Goal: Task Accomplishment & Management: Use online tool/utility

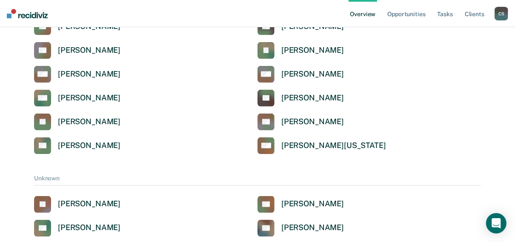
scroll to position [2985, 0]
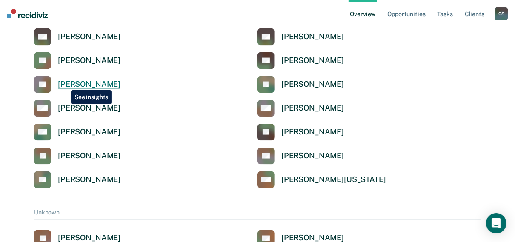
click at [65, 84] on div "[PERSON_NAME]" at bounding box center [89, 85] width 63 height 10
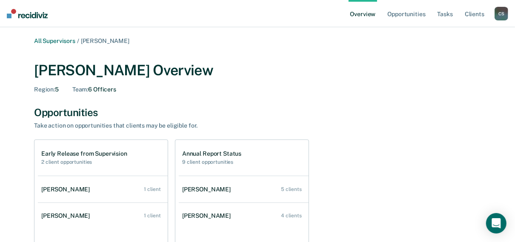
click at [68, 164] on h2 "2 client opportunities" at bounding box center [84, 162] width 86 height 6
click at [70, 154] on h1 "Early Release from Supervision" at bounding box center [84, 153] width 86 height 7
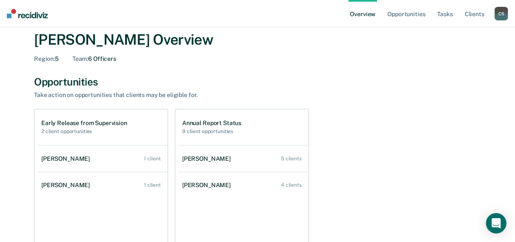
scroll to position [102, 0]
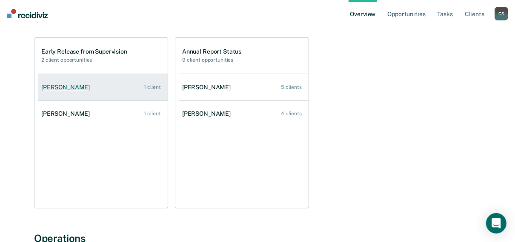
click at [46, 86] on div "[PERSON_NAME]" at bounding box center [67, 87] width 52 height 7
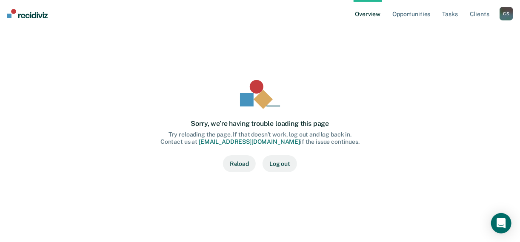
click at [240, 160] on button "Reload" at bounding box center [239, 163] width 33 height 17
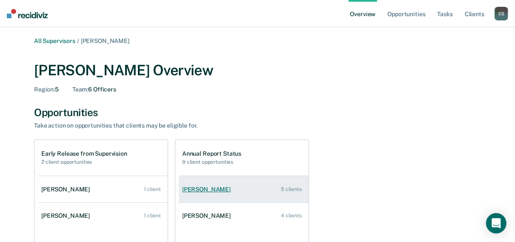
click at [206, 187] on div "[PERSON_NAME]" at bounding box center [208, 189] width 52 height 7
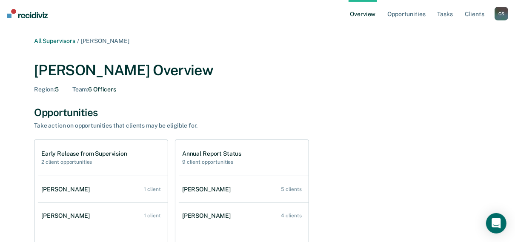
click at [55, 40] on link "All Supervisors" at bounding box center [54, 40] width 41 height 7
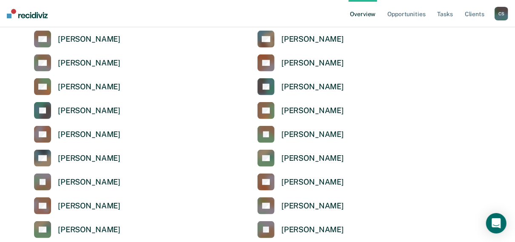
scroll to position [2791, 0]
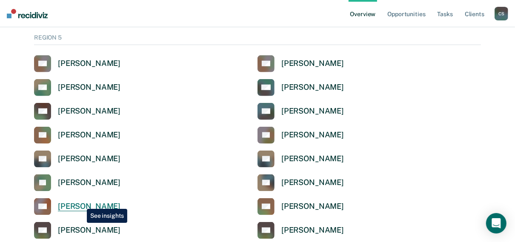
click at [80, 203] on div "[PERSON_NAME]" at bounding box center [89, 207] width 63 height 10
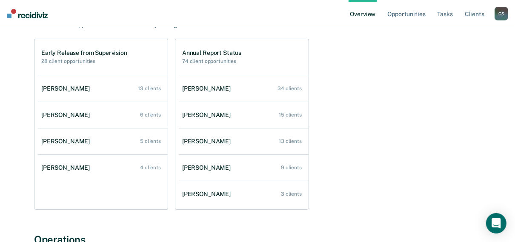
scroll to position [102, 0]
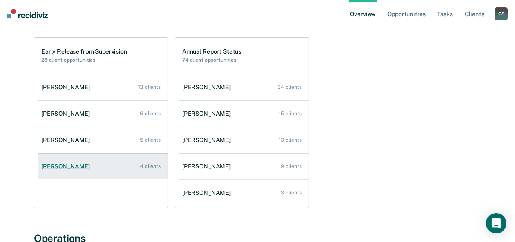
click at [57, 166] on div "[PERSON_NAME]" at bounding box center [67, 166] width 52 height 7
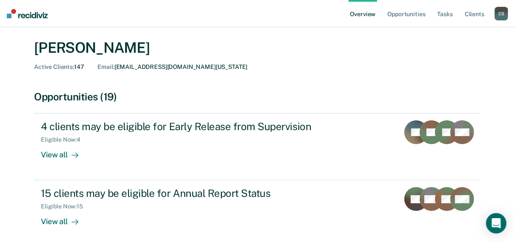
scroll to position [34, 0]
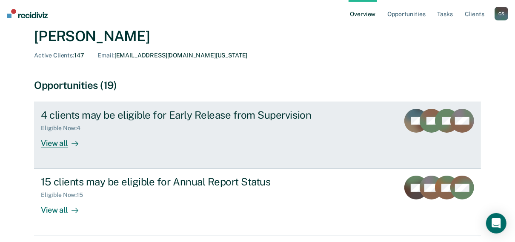
click at [51, 142] on div "View all" at bounding box center [65, 140] width 48 height 17
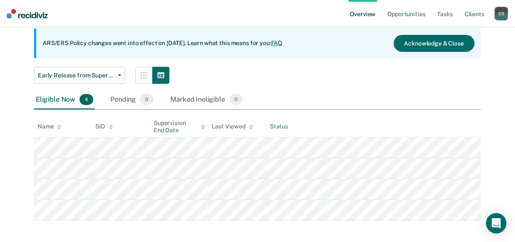
scroll to position [82, 0]
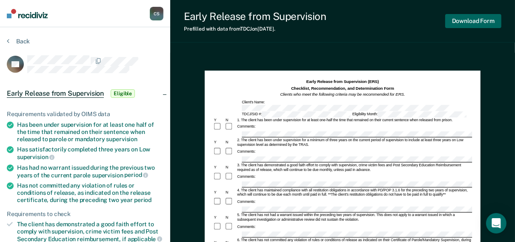
click at [483, 21] on button "Download Form" at bounding box center [473, 21] width 56 height 14
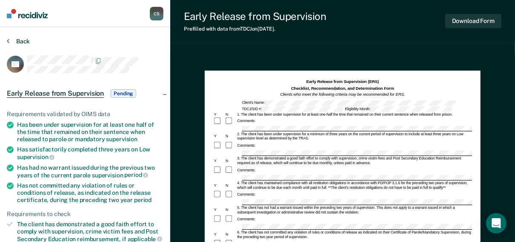
click at [17, 42] on button "Back" at bounding box center [18, 41] width 23 height 8
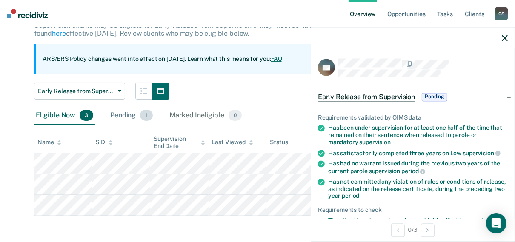
click at [121, 116] on div "Pending 1" at bounding box center [132, 115] width 46 height 19
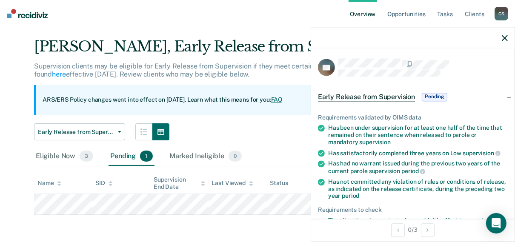
scroll to position [20, 0]
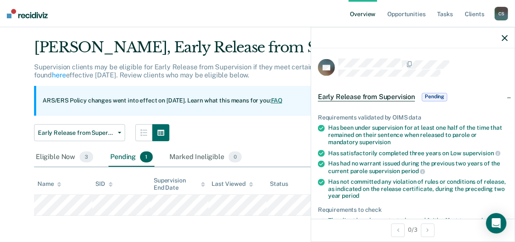
click at [357, 12] on link "Overview" at bounding box center [363, 13] width 29 height 27
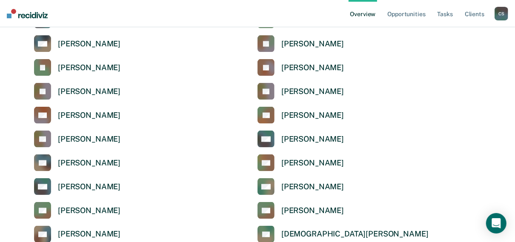
scroll to position [851, 0]
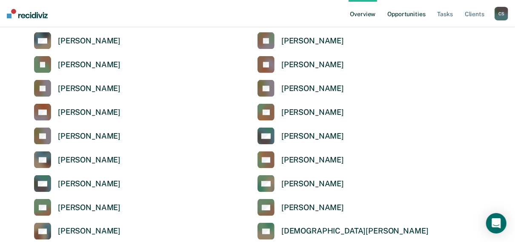
click at [400, 15] on link "Opportunities" at bounding box center [406, 13] width 41 height 27
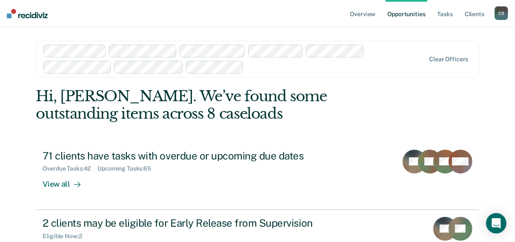
click at [505, 14] on div "C S" at bounding box center [501, 13] width 14 height 14
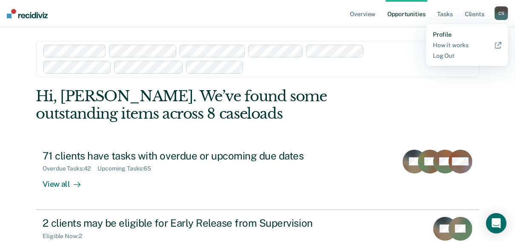
click at [442, 36] on link "Profile" at bounding box center [467, 34] width 69 height 7
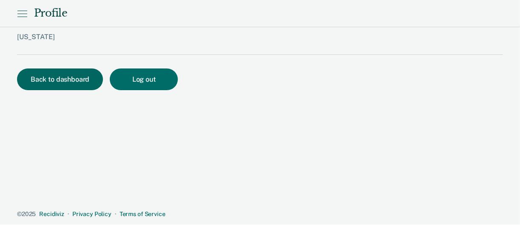
click at [38, 77] on button "Back to dashboard" at bounding box center [60, 80] width 86 height 22
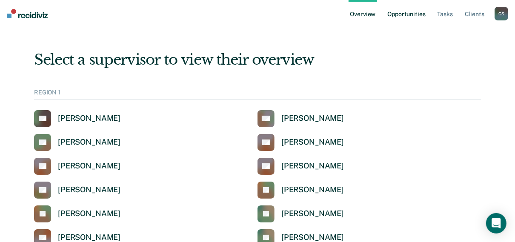
click at [395, 15] on link "Opportunities" at bounding box center [406, 13] width 41 height 27
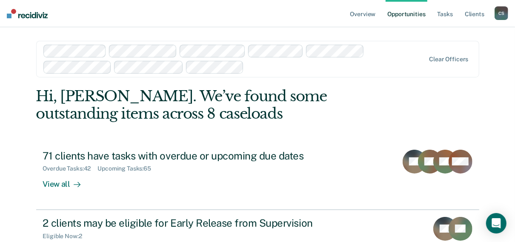
click at [451, 64] on div "Clear officers" at bounding box center [257, 59] width 443 height 37
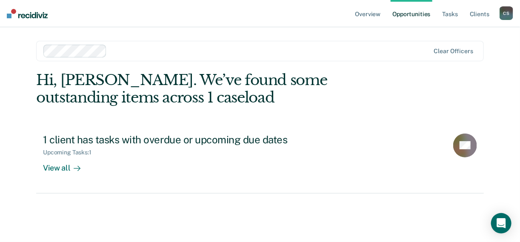
click at [146, 59] on div "Clear officers" at bounding box center [260, 51] width 448 height 20
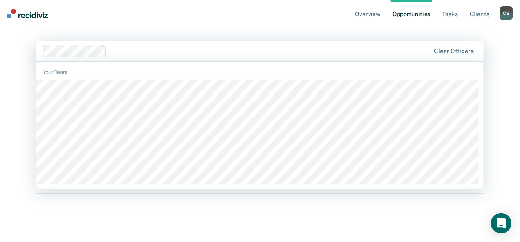
click at [142, 54] on div at bounding box center [270, 51] width 320 height 10
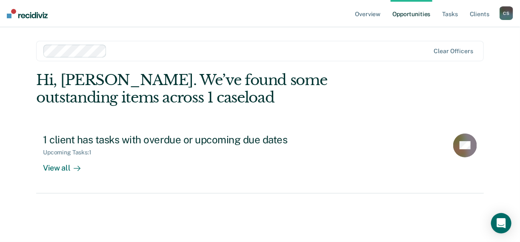
click at [142, 54] on div at bounding box center [270, 51] width 320 height 10
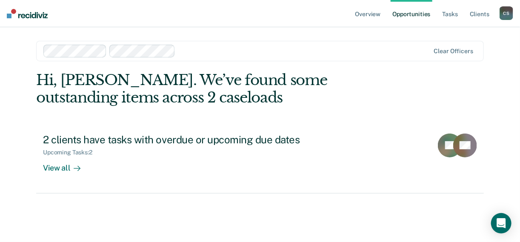
click at [226, 50] on div at bounding box center [304, 51] width 251 height 10
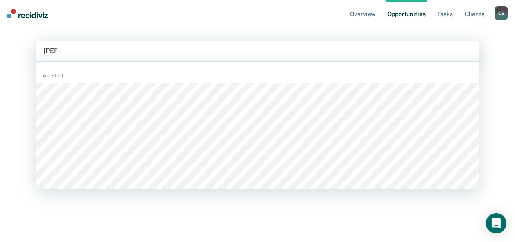
type input "[PERSON_NAME]"
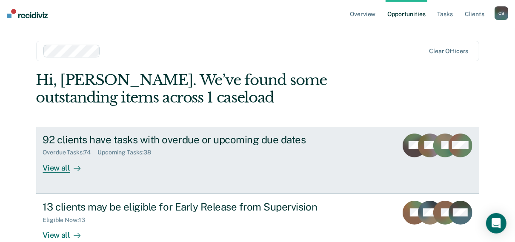
click at [70, 167] on div at bounding box center [75, 168] width 10 height 10
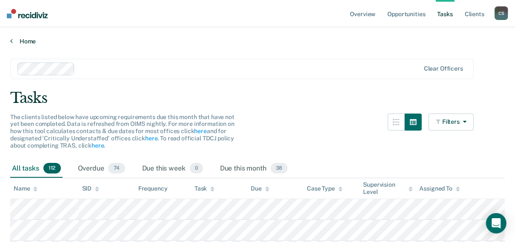
click at [20, 40] on link "Home" at bounding box center [257, 41] width 494 height 8
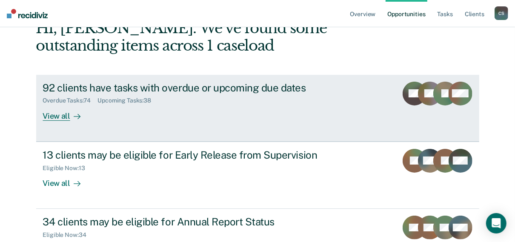
scroll to position [68, 0]
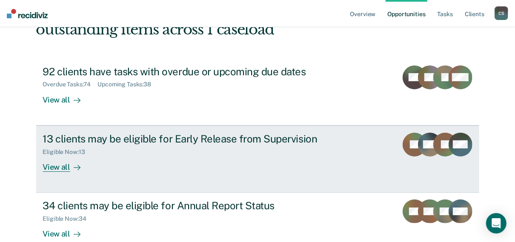
click at [57, 169] on div "View all" at bounding box center [67, 163] width 48 height 17
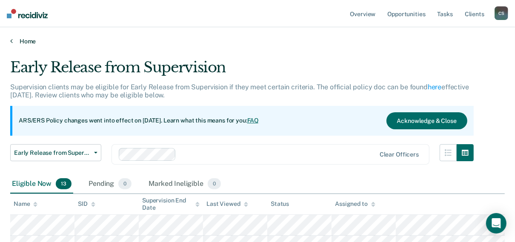
click at [23, 39] on link "Home" at bounding box center [257, 41] width 494 height 8
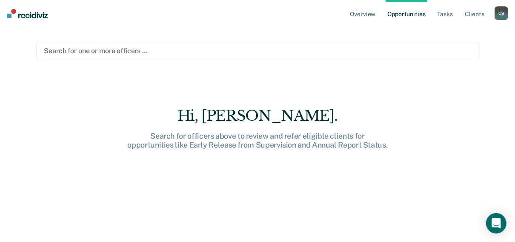
click at [343, 14] on nav "Overview Opportunities Tasks Client s [PERSON_NAME] C S Profile How it works Lo…" at bounding box center [257, 13] width 515 height 27
click at [366, 16] on link "Overview" at bounding box center [363, 13] width 29 height 27
